Goal: Book appointment/travel/reservation

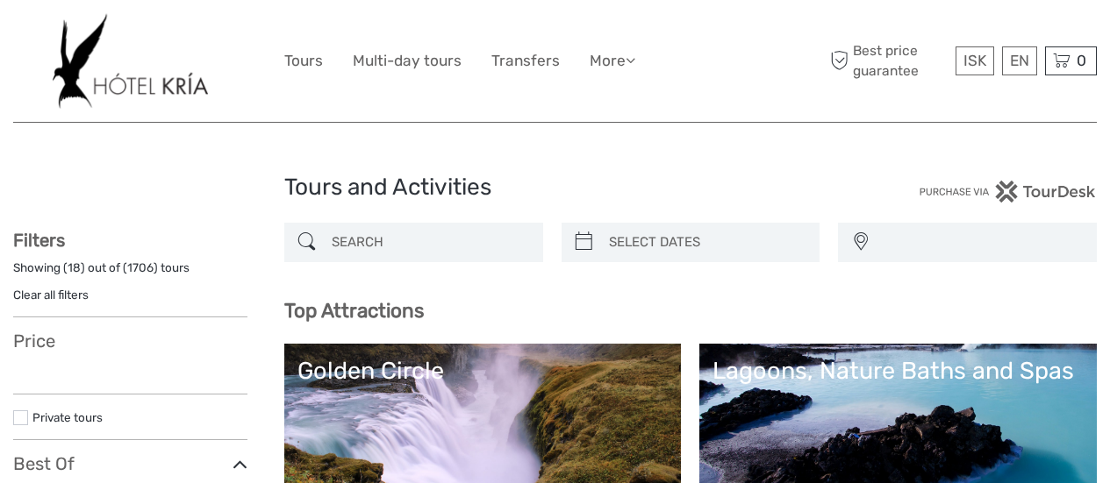
select select
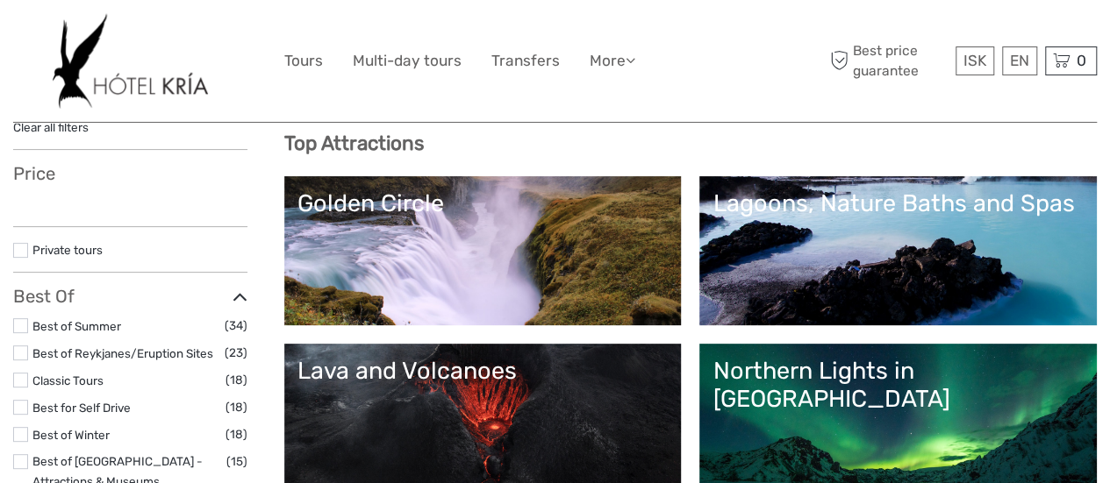
scroll to position [175, 0]
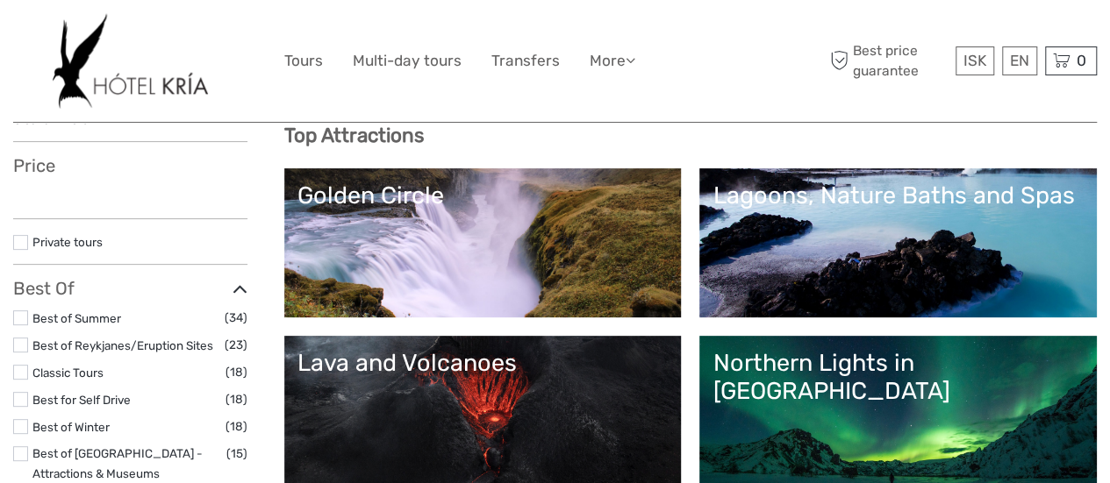
select select
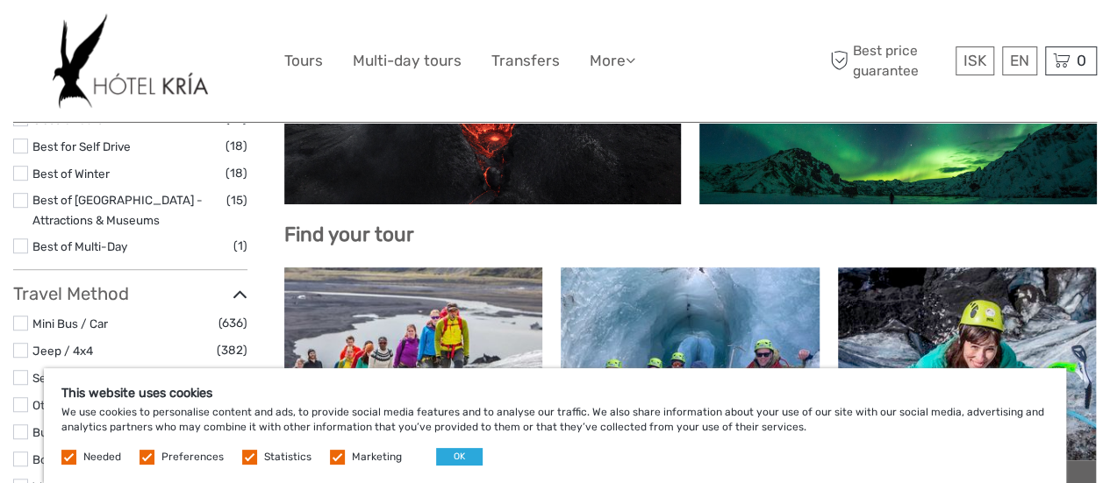
scroll to position [351, 0]
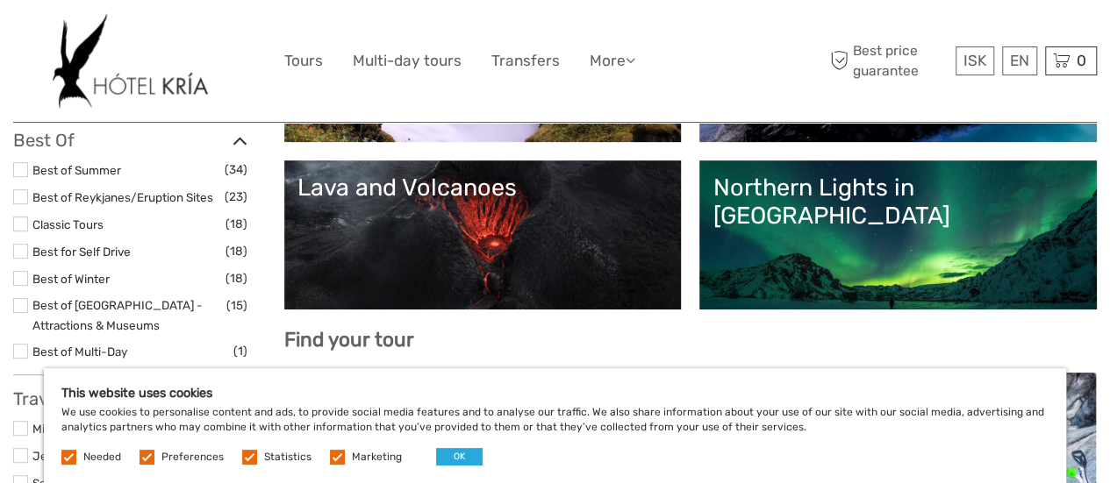
click at [947, 214] on div "Northern Lights in Iceland" at bounding box center [897, 202] width 371 height 57
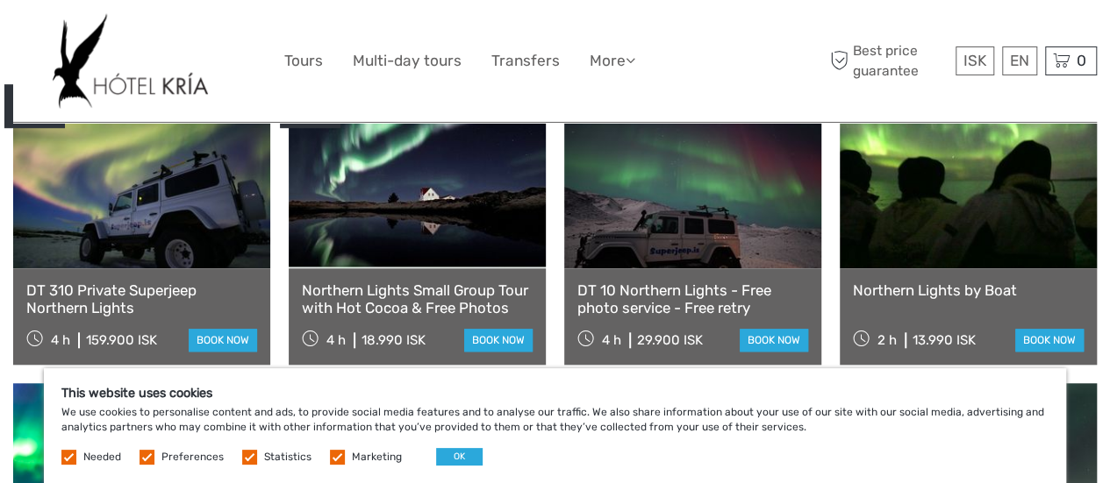
scroll to position [702, 0]
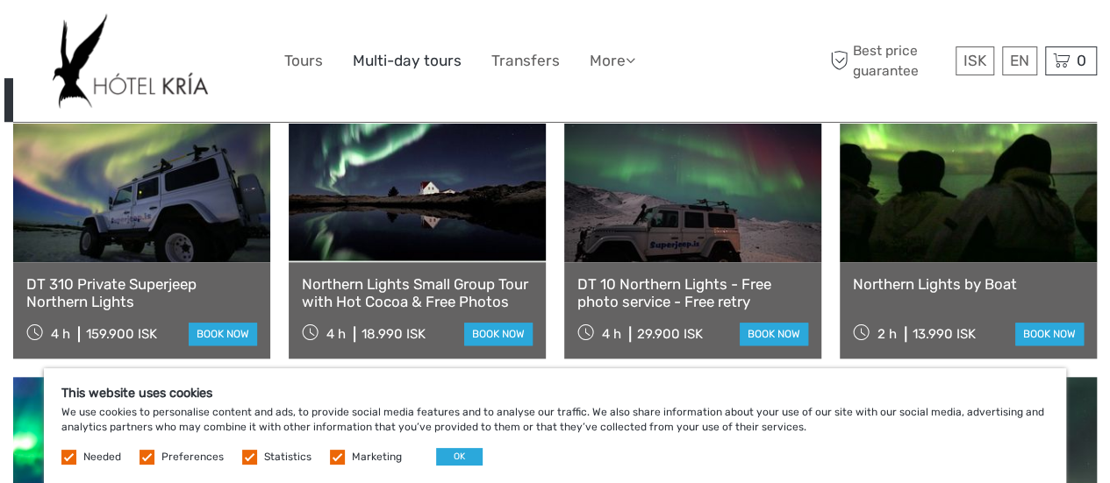
click at [409, 61] on link "Multi-day tours" at bounding box center [407, 60] width 109 height 25
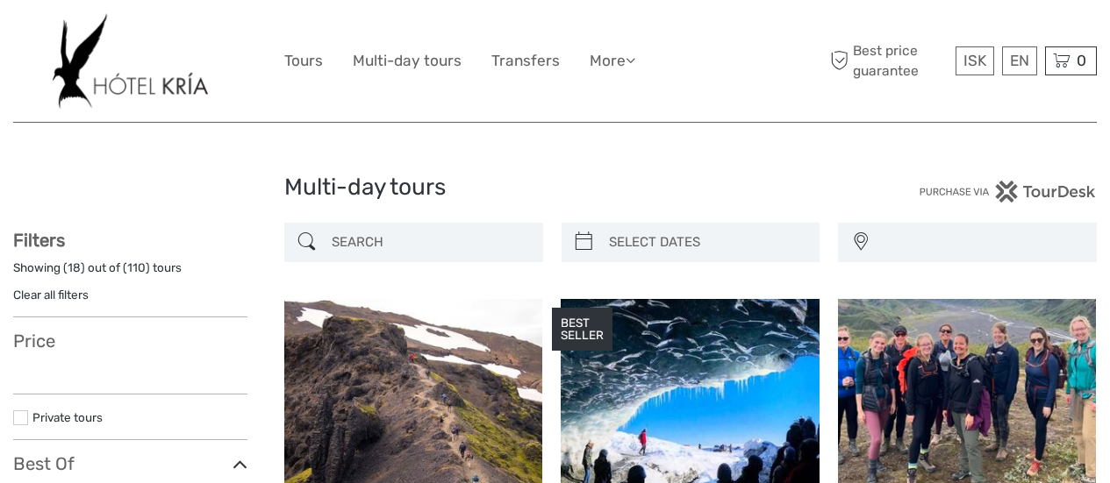
select select
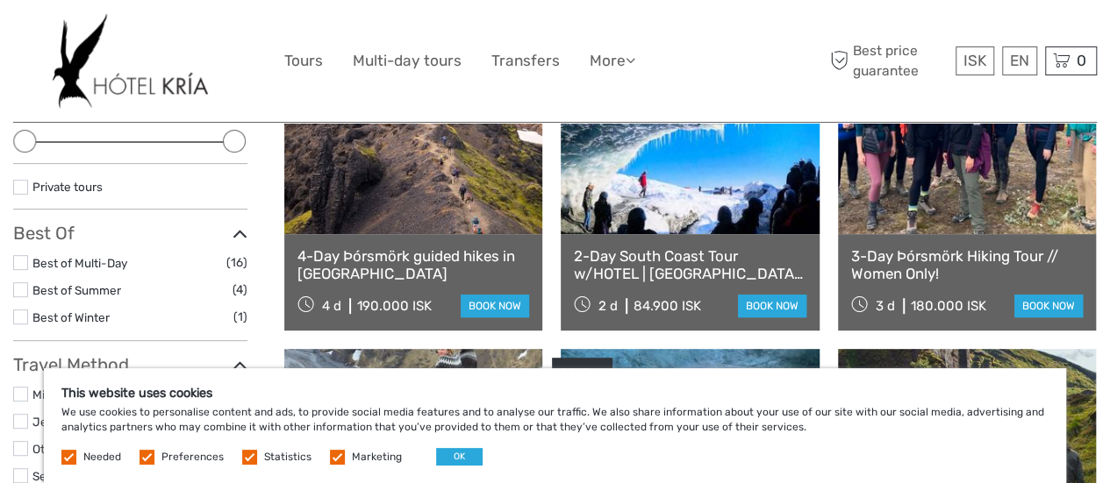
scroll to position [263, 0]
